Goal: Information Seeking & Learning: Find specific fact

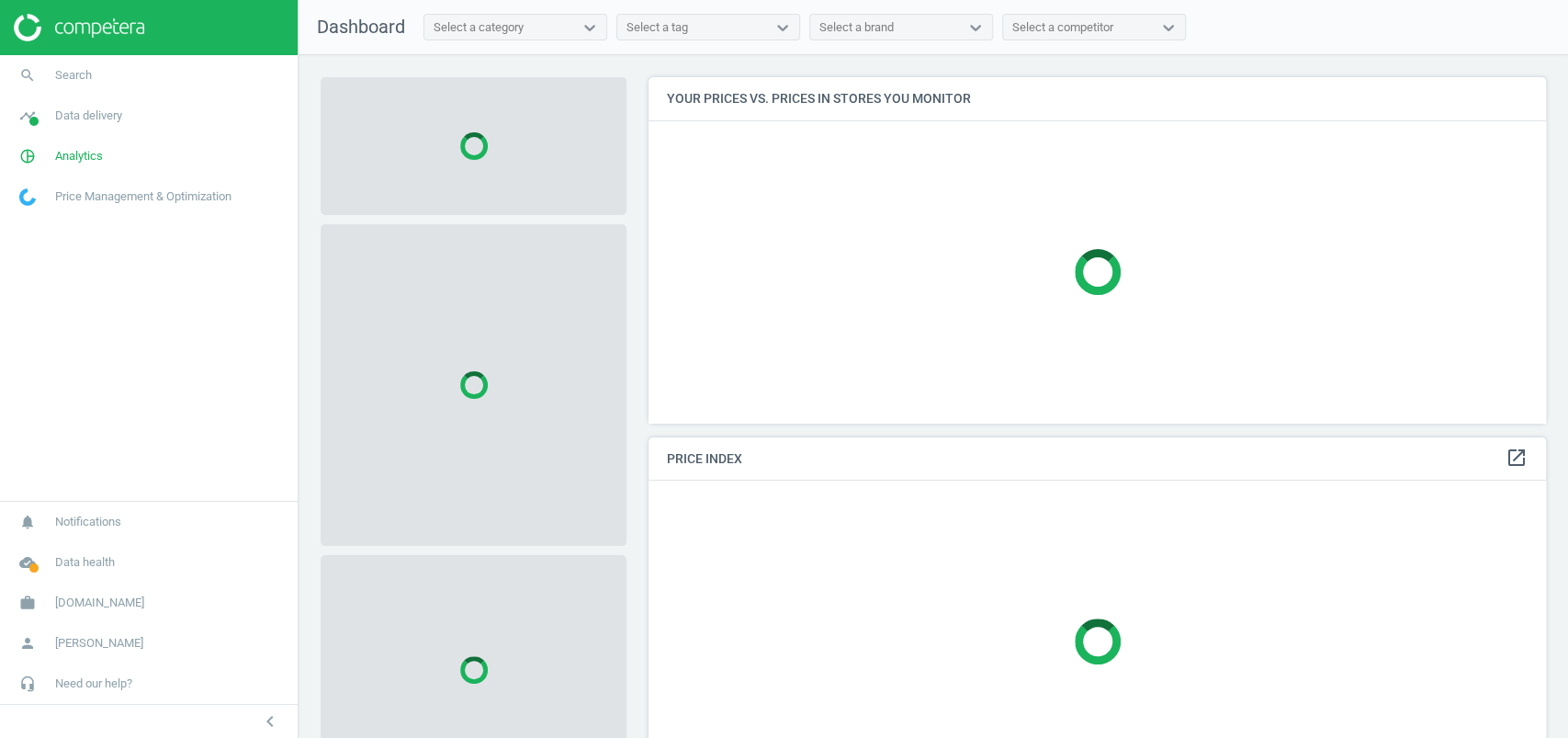
scroll to position [382, 916]
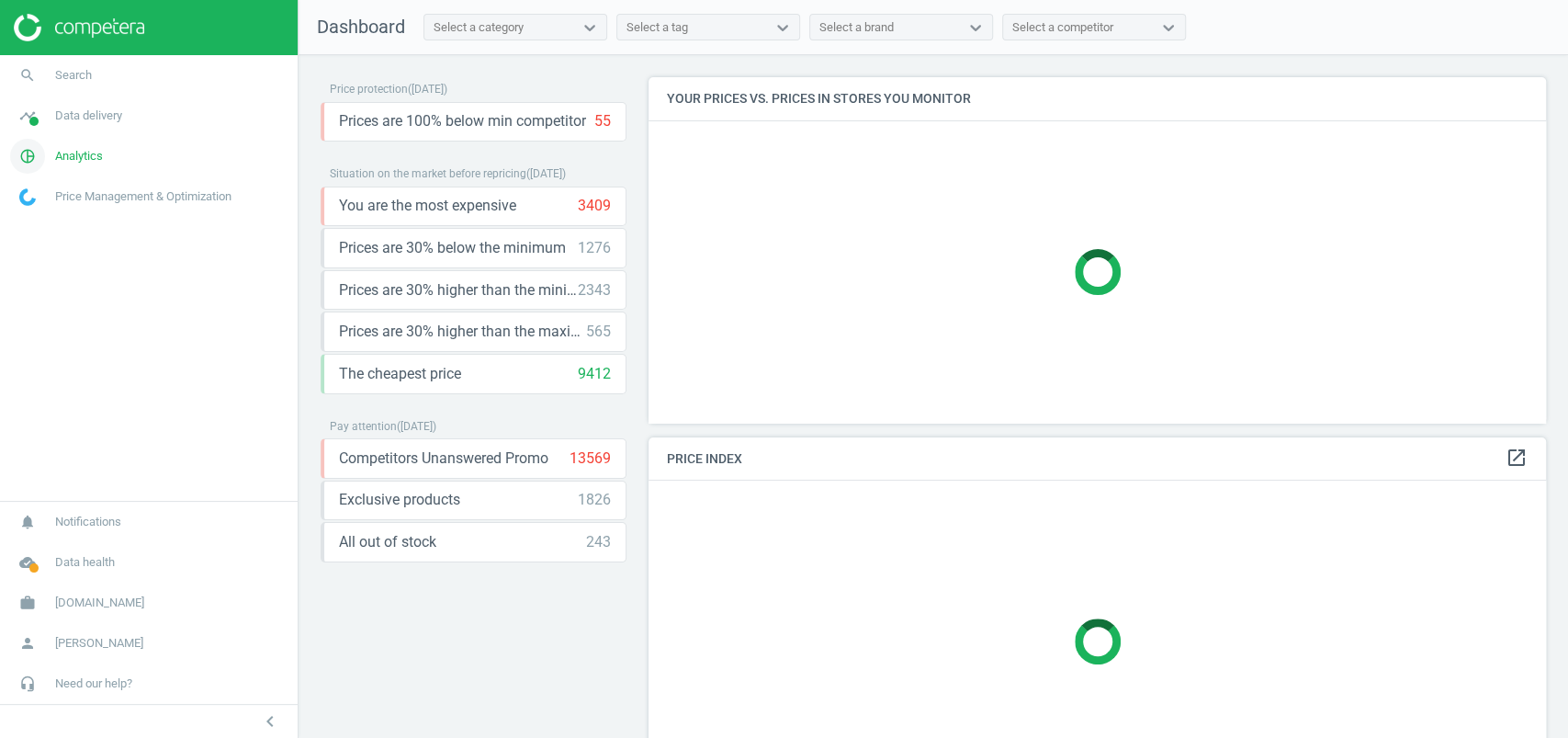
click at [91, 156] on span "Analytics" at bounding box center [79, 156] width 48 height 16
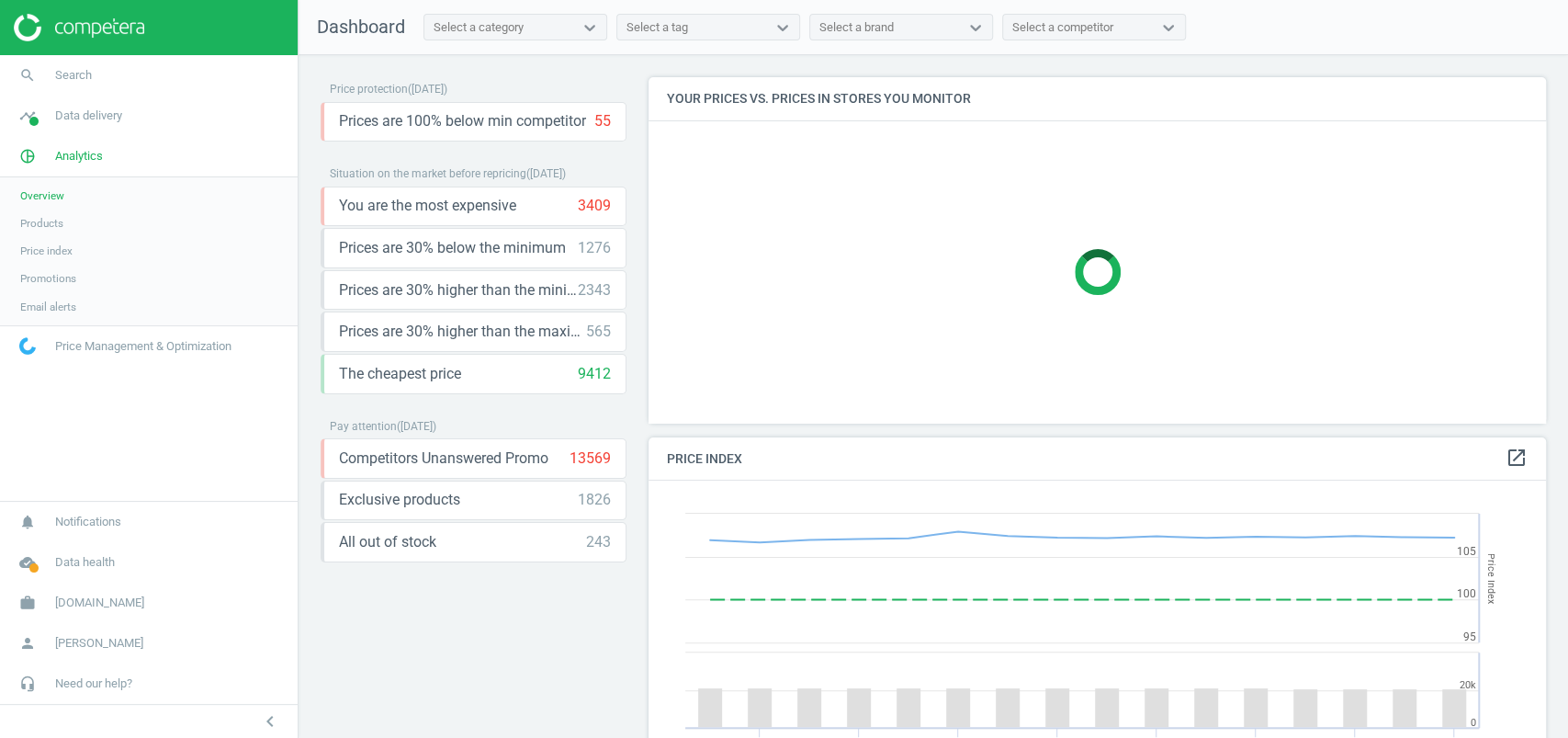
scroll to position [460, 916]
click at [48, 216] on span "Products" at bounding box center [41, 223] width 43 height 14
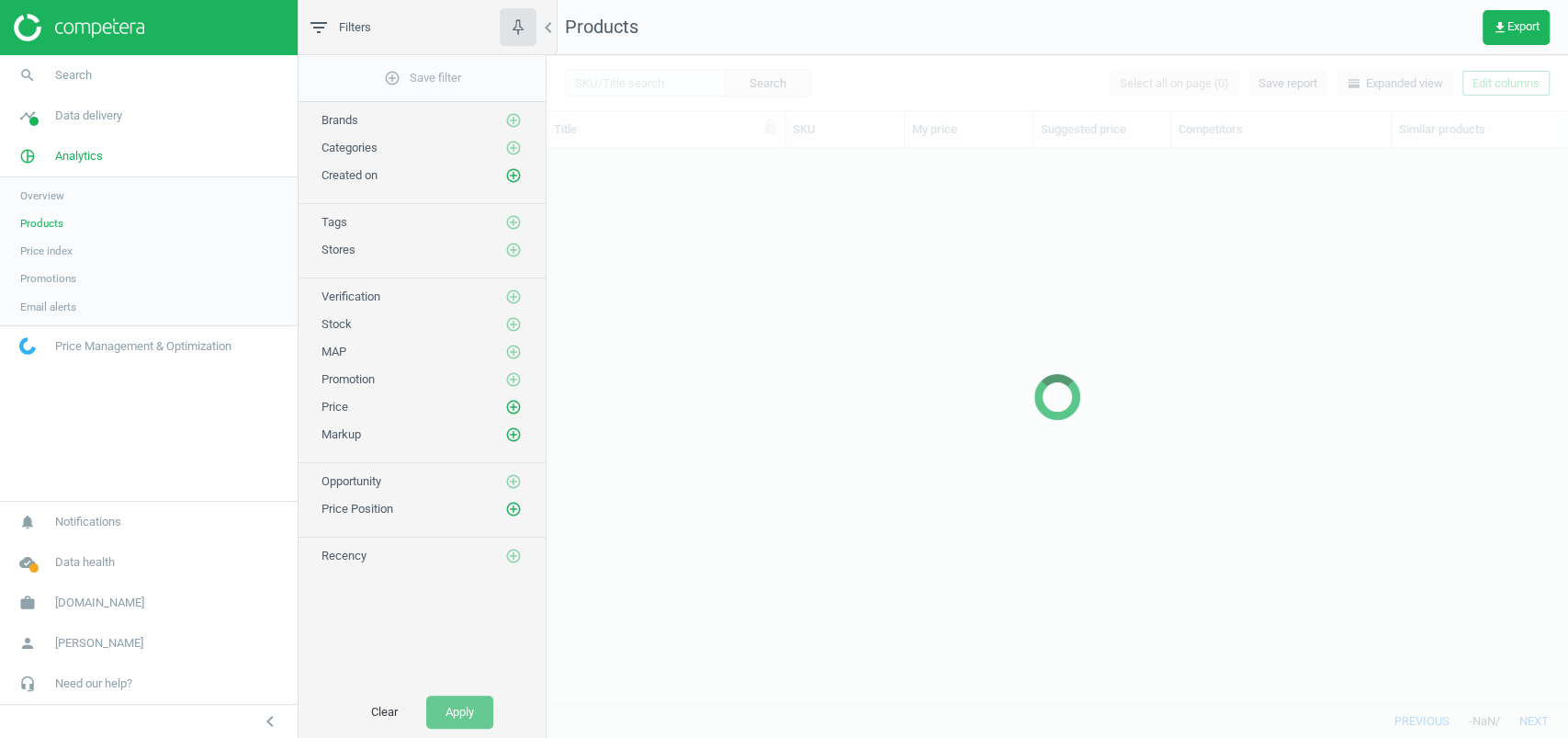
scroll to position [518, 1002]
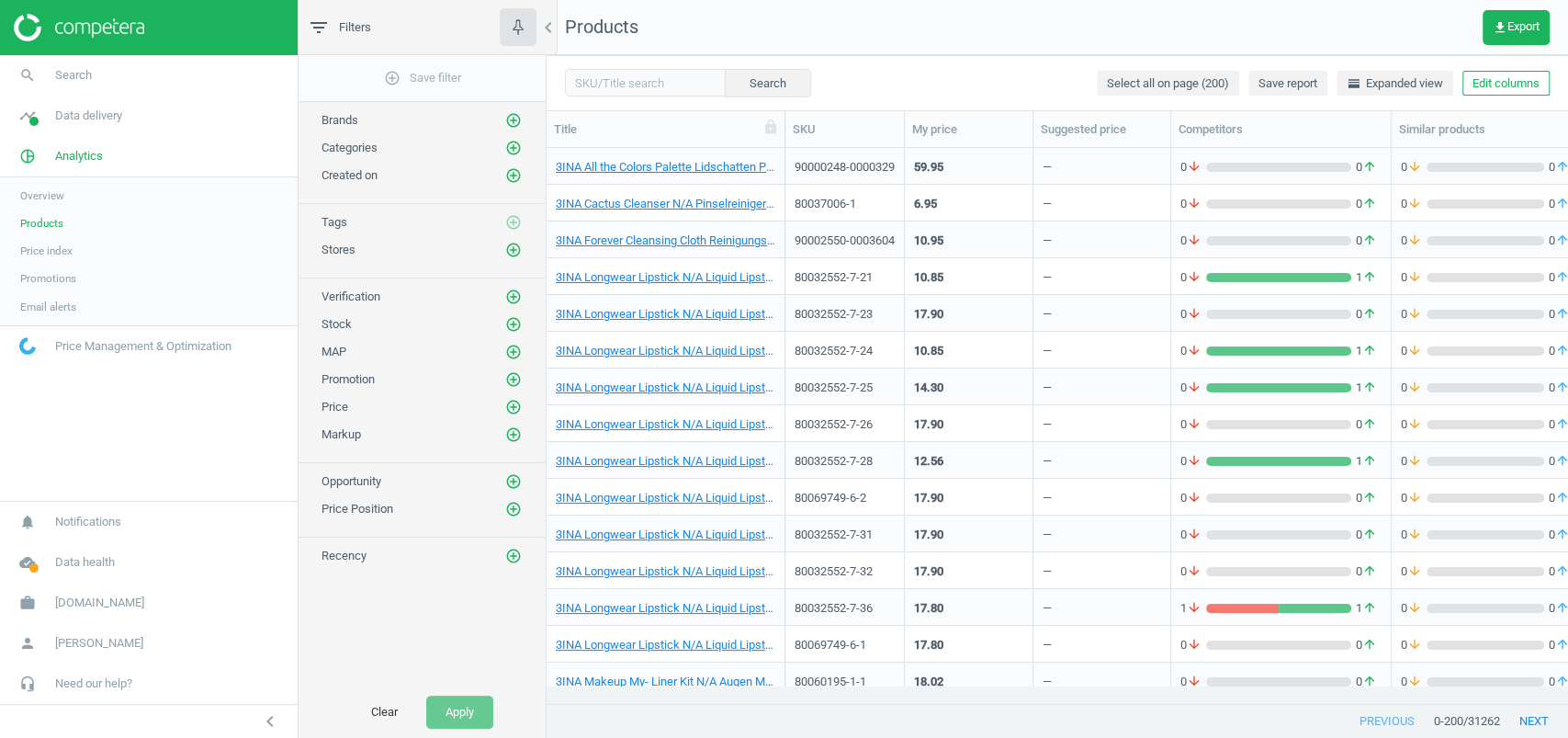
click at [611, 100] on div "Search Select all on page (200) Save report horizontal_split Expanded view Edit…" at bounding box center [1057, 83] width 1021 height 55
click at [603, 88] on input "text" at bounding box center [645, 82] width 161 height 28
paste input "90000848-0001089"
type input "90000848-0001089"
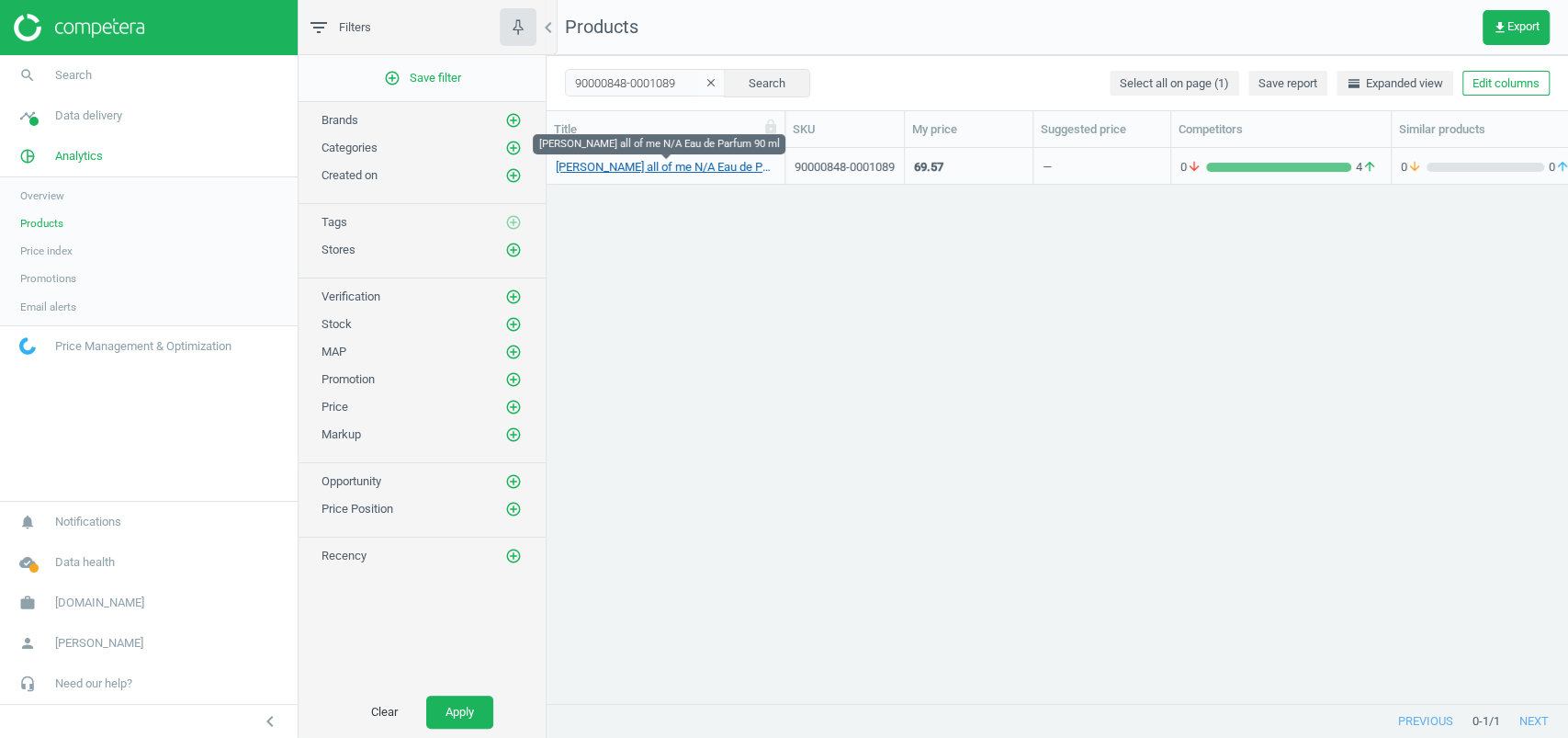
click at [717, 173] on link "[PERSON_NAME] all of me N/A Eau de Parfum 90 ml" at bounding box center [666, 166] width 220 height 16
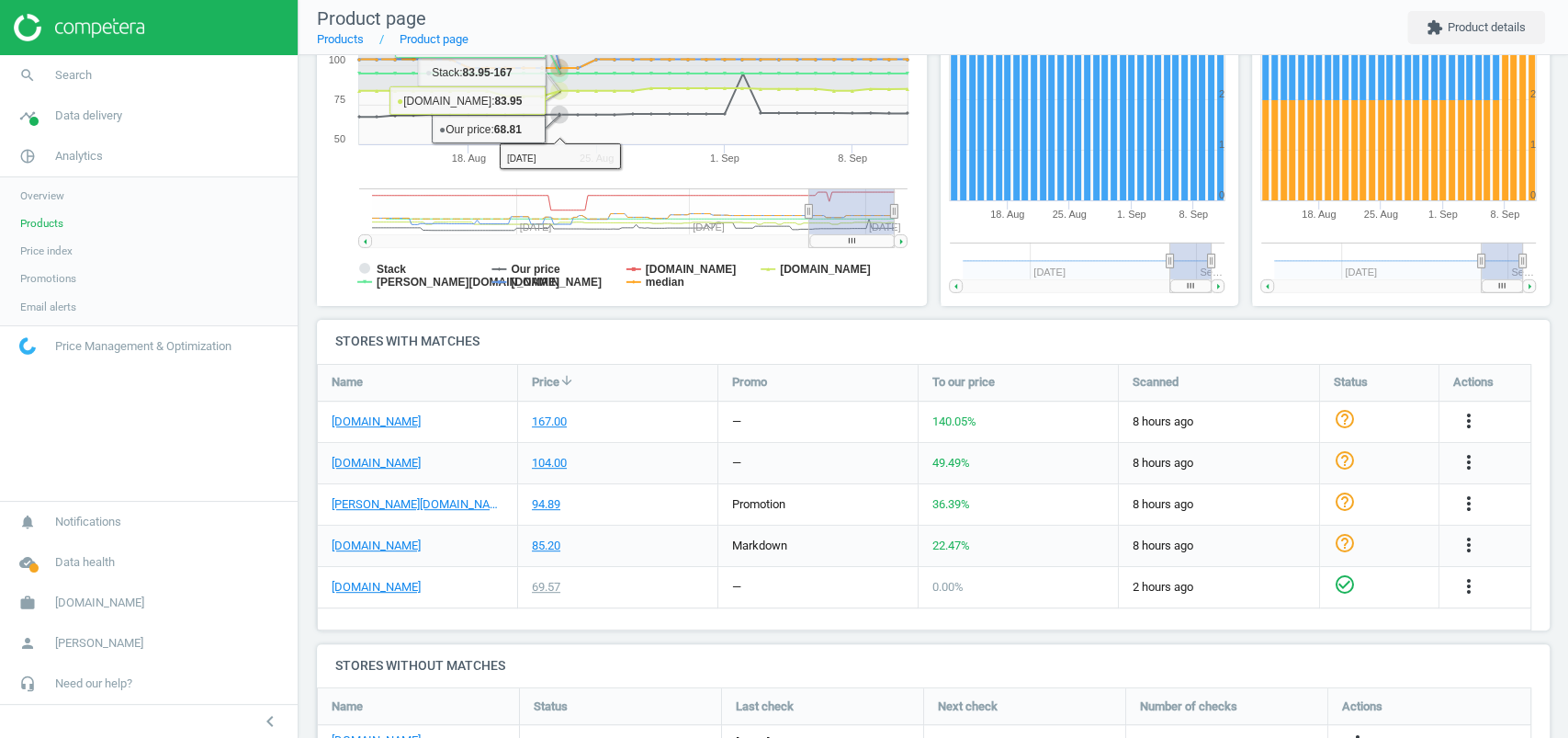
scroll to position [434, 0]
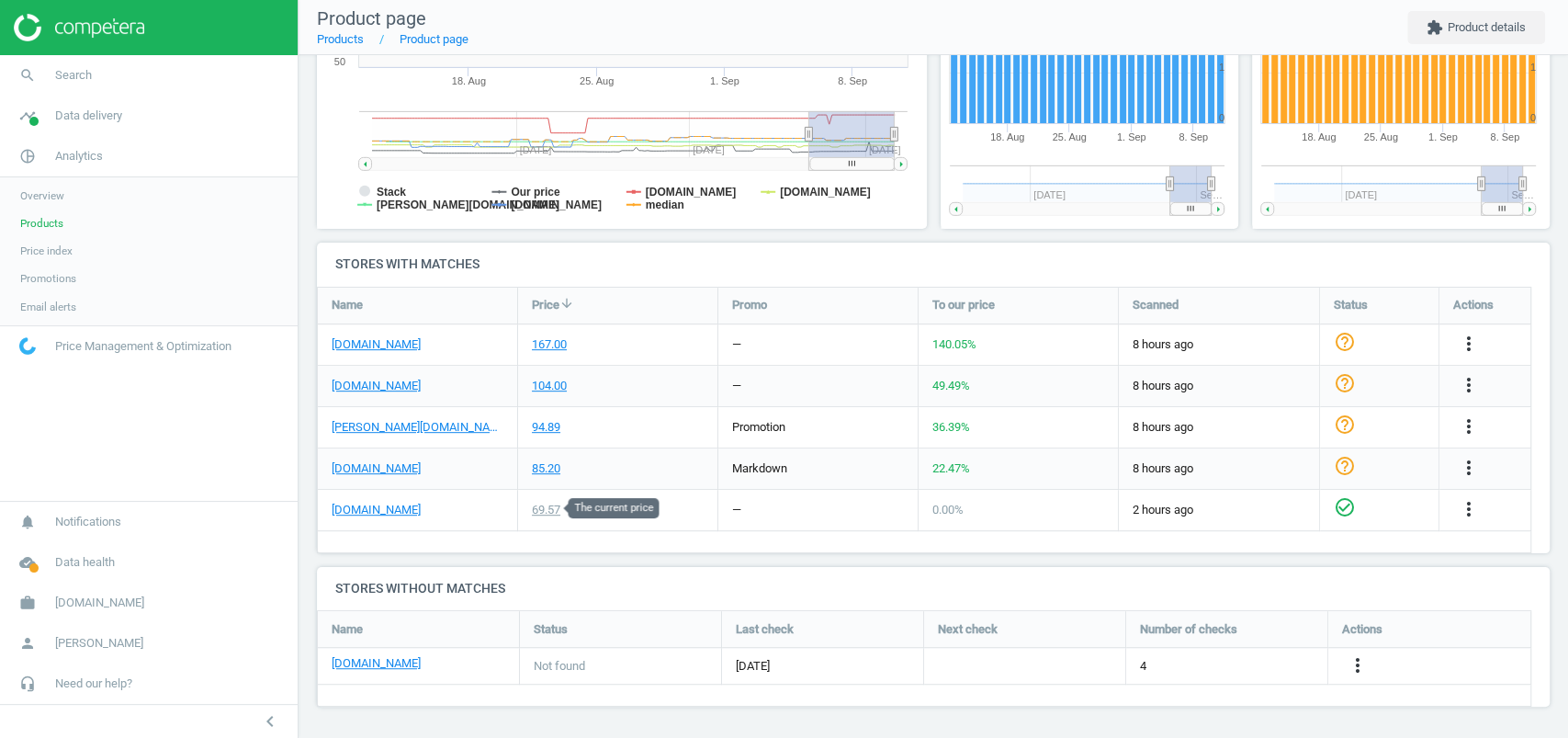
click at [551, 506] on div "69.57" at bounding box center [547, 510] width 29 height 16
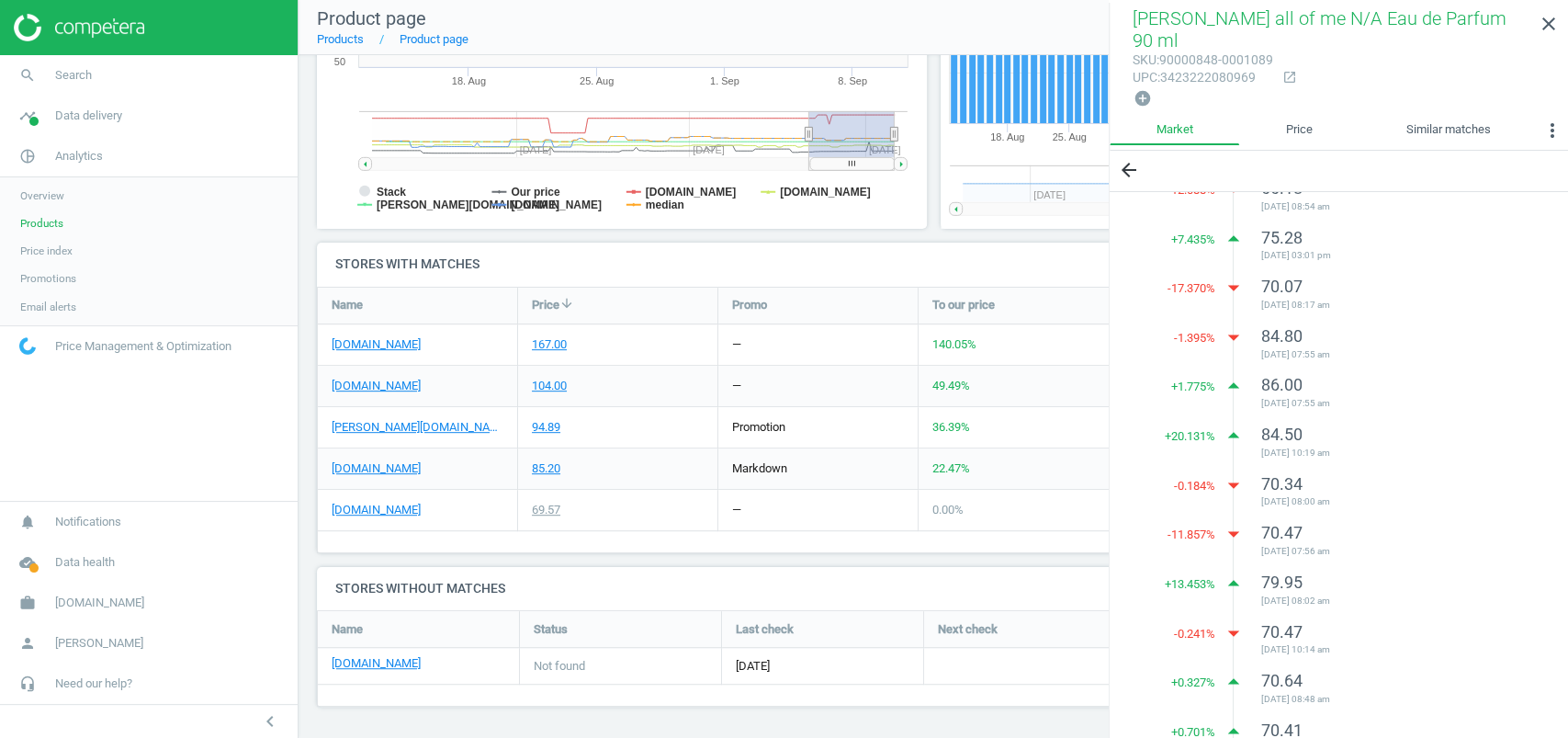
scroll to position [2237, 0]
click at [1552, 25] on icon "close" at bounding box center [1549, 23] width 22 height 22
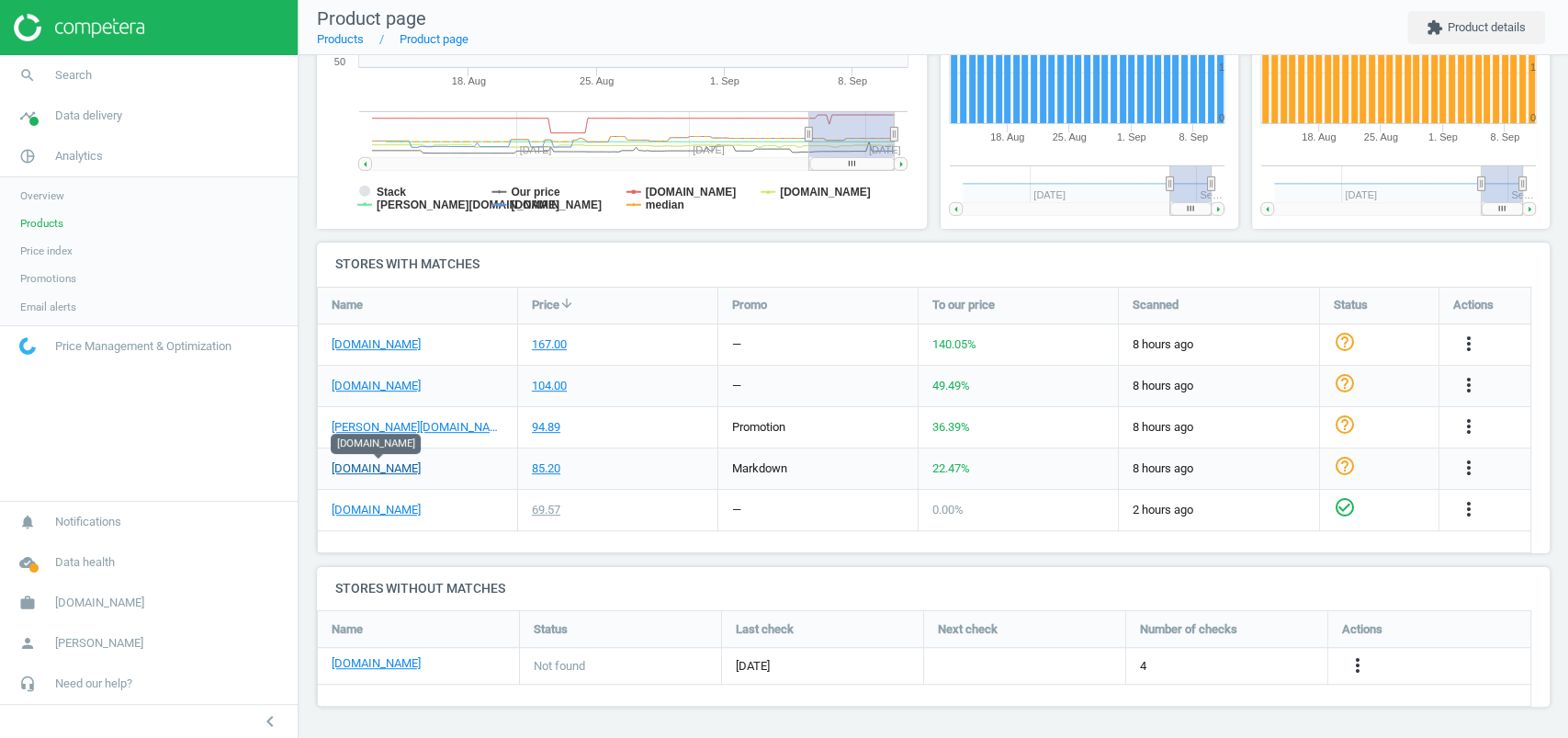
click at [402, 467] on link "[DOMAIN_NAME]" at bounding box center [376, 468] width 89 height 16
click at [394, 423] on link "[PERSON_NAME][DOMAIN_NAME]" at bounding box center [418, 426] width 172 height 16
click at [351, 388] on link "[DOMAIN_NAME]" at bounding box center [376, 385] width 89 height 16
click at [352, 340] on link "[DOMAIN_NAME]" at bounding box center [376, 344] width 89 height 16
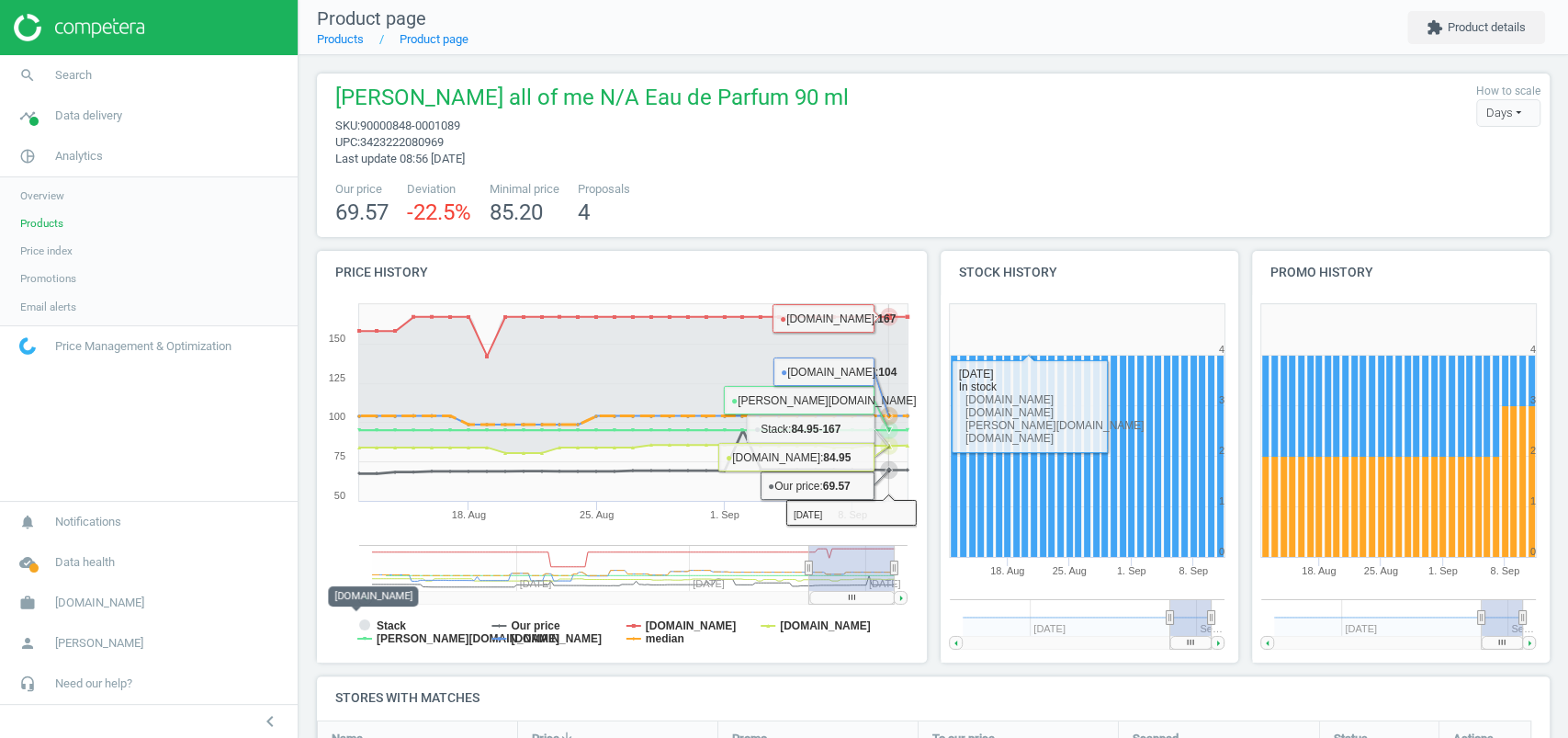
scroll to position [434, 0]
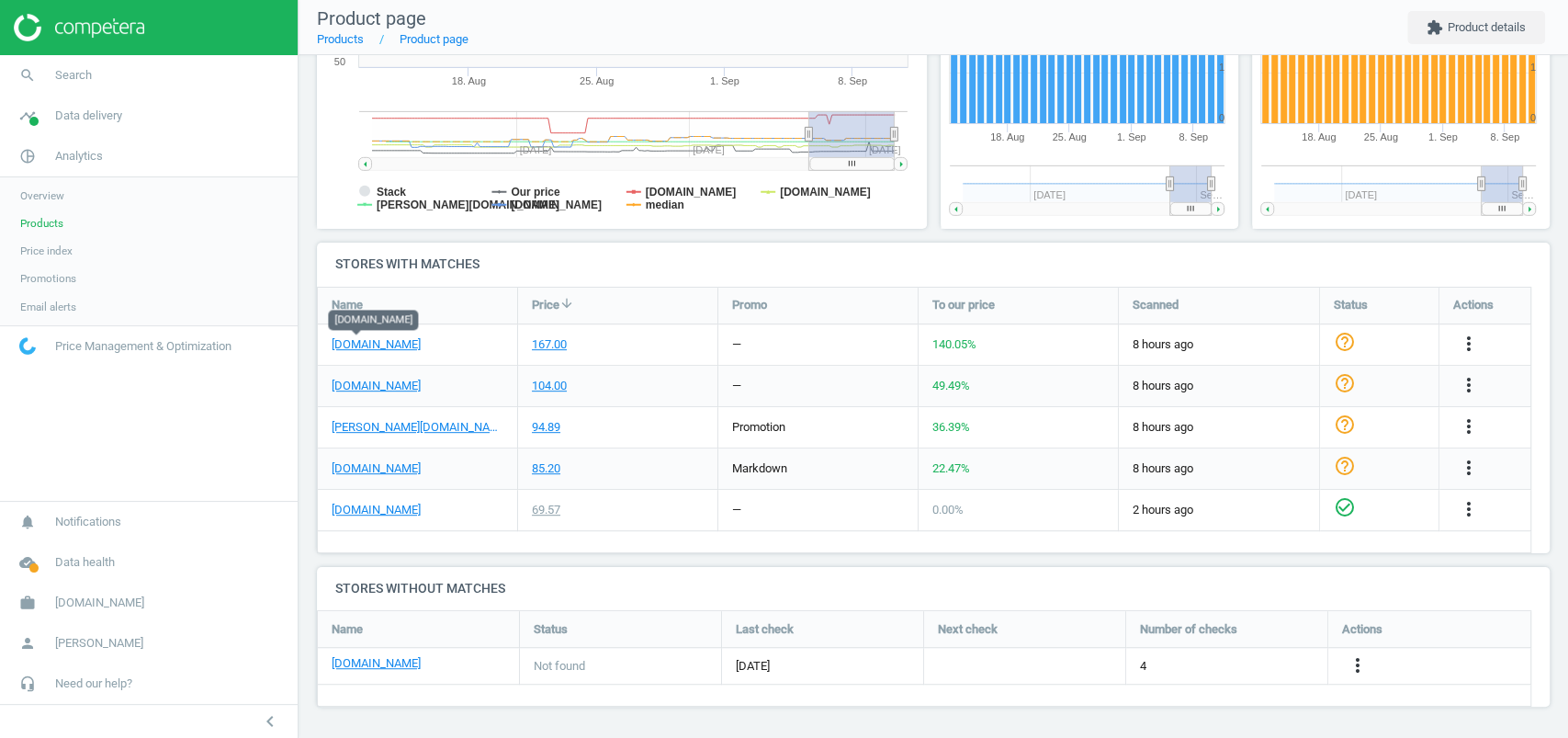
click at [886, 268] on h4 "Stores with matches" at bounding box center [934, 264] width 1233 height 43
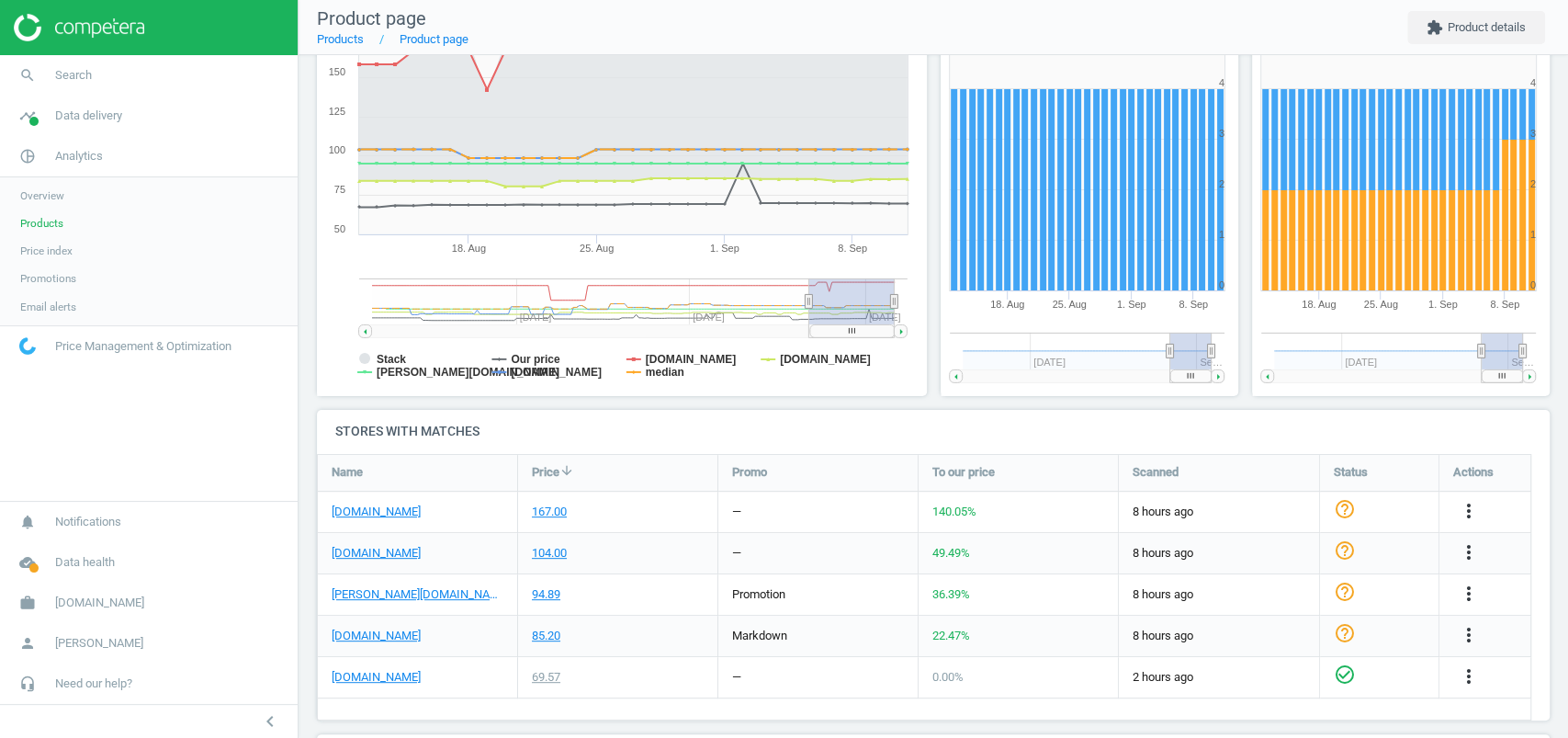
scroll to position [318, 0]
